Goal: Navigation & Orientation: Find specific page/section

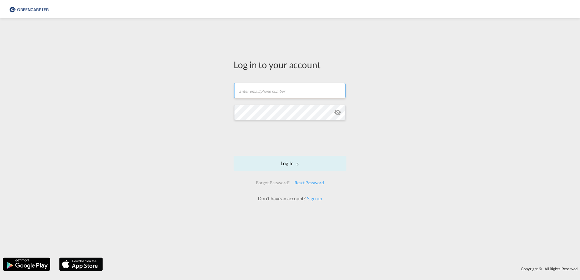
click at [262, 89] on input "text" at bounding box center [289, 90] width 111 height 15
paste input "[DOMAIN_NAME][EMAIL_ADDRESS][DOMAIN_NAME]"
type input "[DOMAIN_NAME][EMAIL_ADDRESS][DOMAIN_NAME]"
click at [290, 162] on button "Log In" at bounding box center [290, 163] width 113 height 15
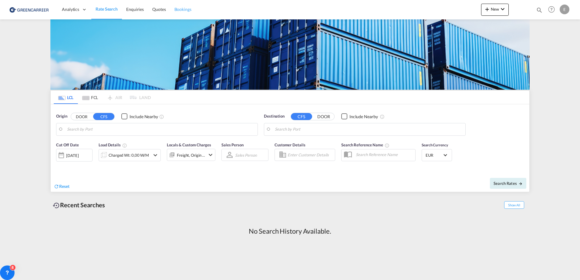
click at [182, 12] on span "Bookings" at bounding box center [182, 9] width 17 height 5
drag, startPoint x: 255, startPoint y: 3, endPoint x: 8, endPoint y: 90, distance: 261.9
click at [8, 90] on md-content "Analytics Dashboard Rate Search Enquiries Quotes Bookings New Quote Bookings" at bounding box center [290, 140] width 580 height 280
